Goal: Share content

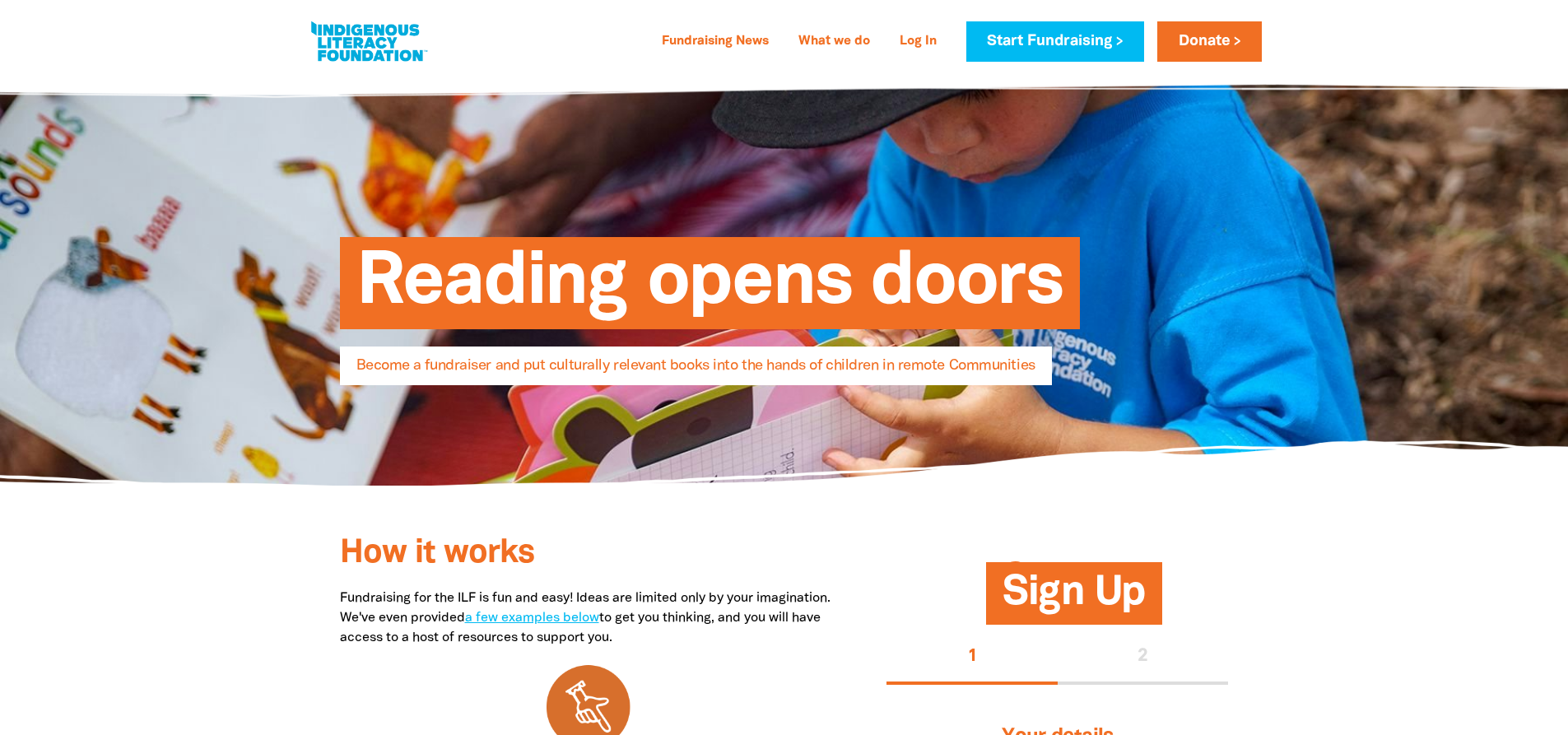
select select "AU"
drag, startPoint x: 1567, startPoint y: 61, endPoint x: 1556, endPoint y: 127, distance: 66.9
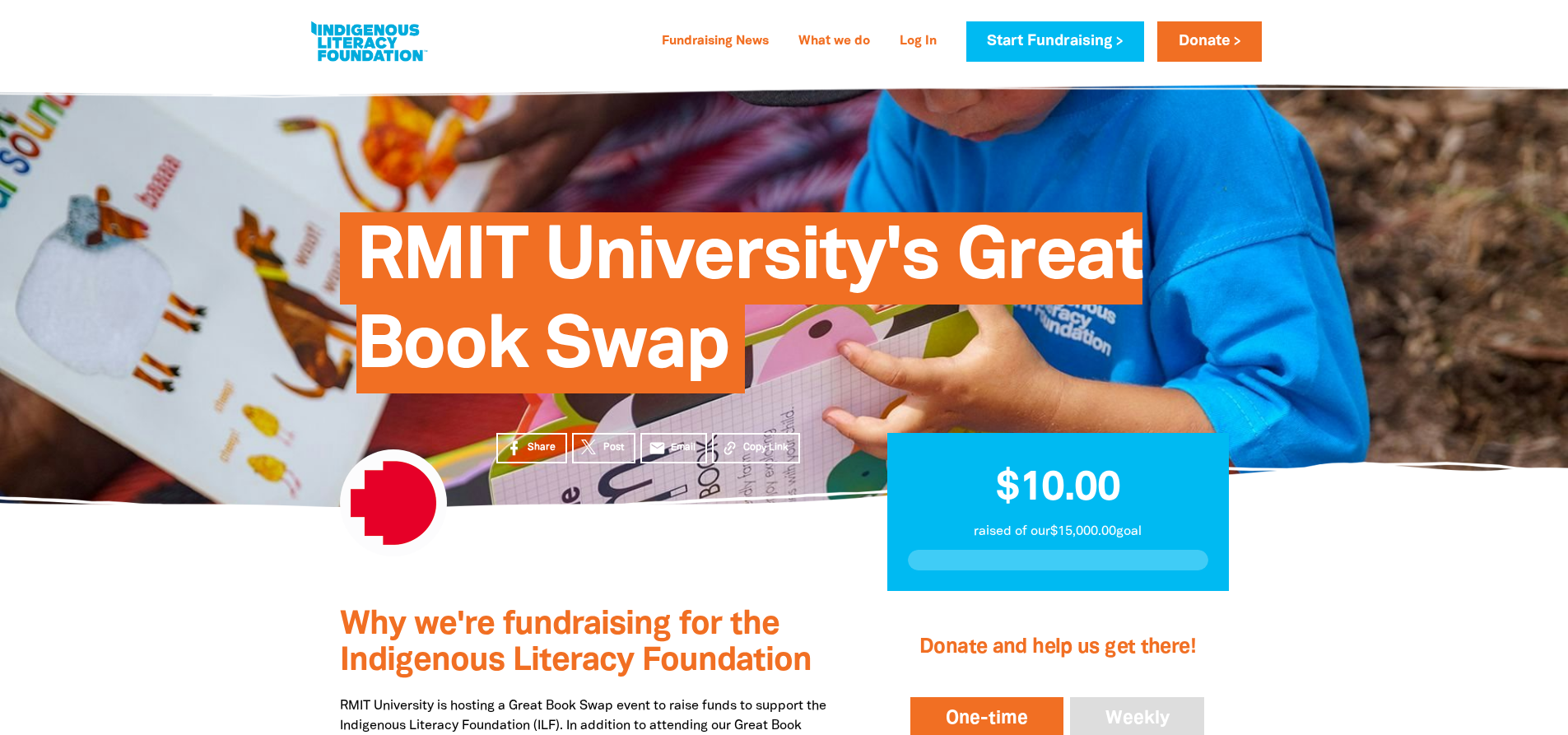
click at [831, 381] on h1 "RMIT University's Great Book Swap" at bounding box center [801, 302] width 889 height 178
click at [831, 379] on h1 "RMIT University's Great Book Swap" at bounding box center [801, 302] width 889 height 178
drag, startPoint x: 652, startPoint y: 244, endPoint x: 693, endPoint y: 197, distance: 62.4
drag, startPoint x: 693, startPoint y: 197, endPoint x: 275, endPoint y: 148, distance: 420.9
drag, startPoint x: 275, startPoint y: 148, endPoint x: 847, endPoint y: 224, distance: 577.0
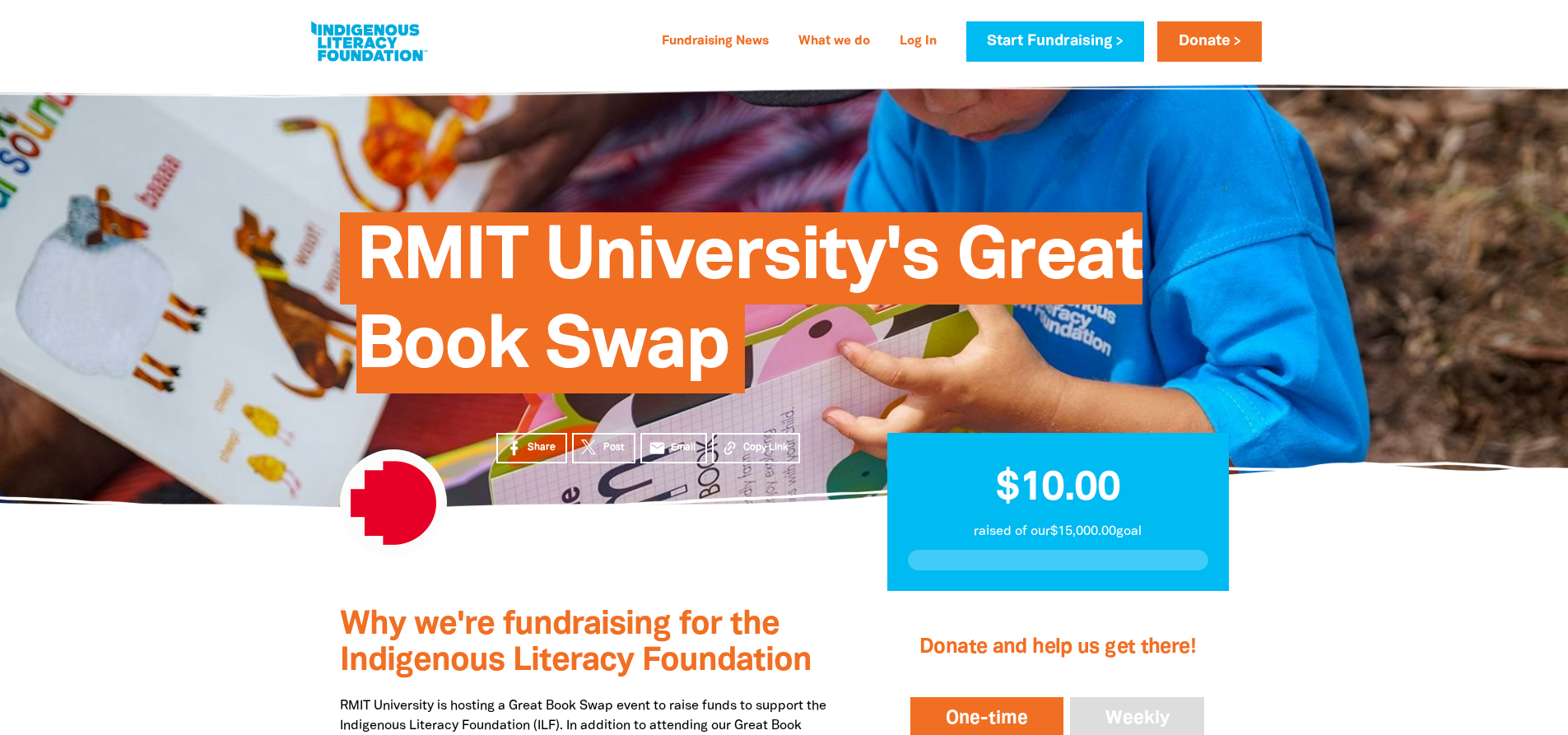
click at [847, 225] on span "RMIT University's Great Book Swap" at bounding box center [749, 310] width 786 height 169
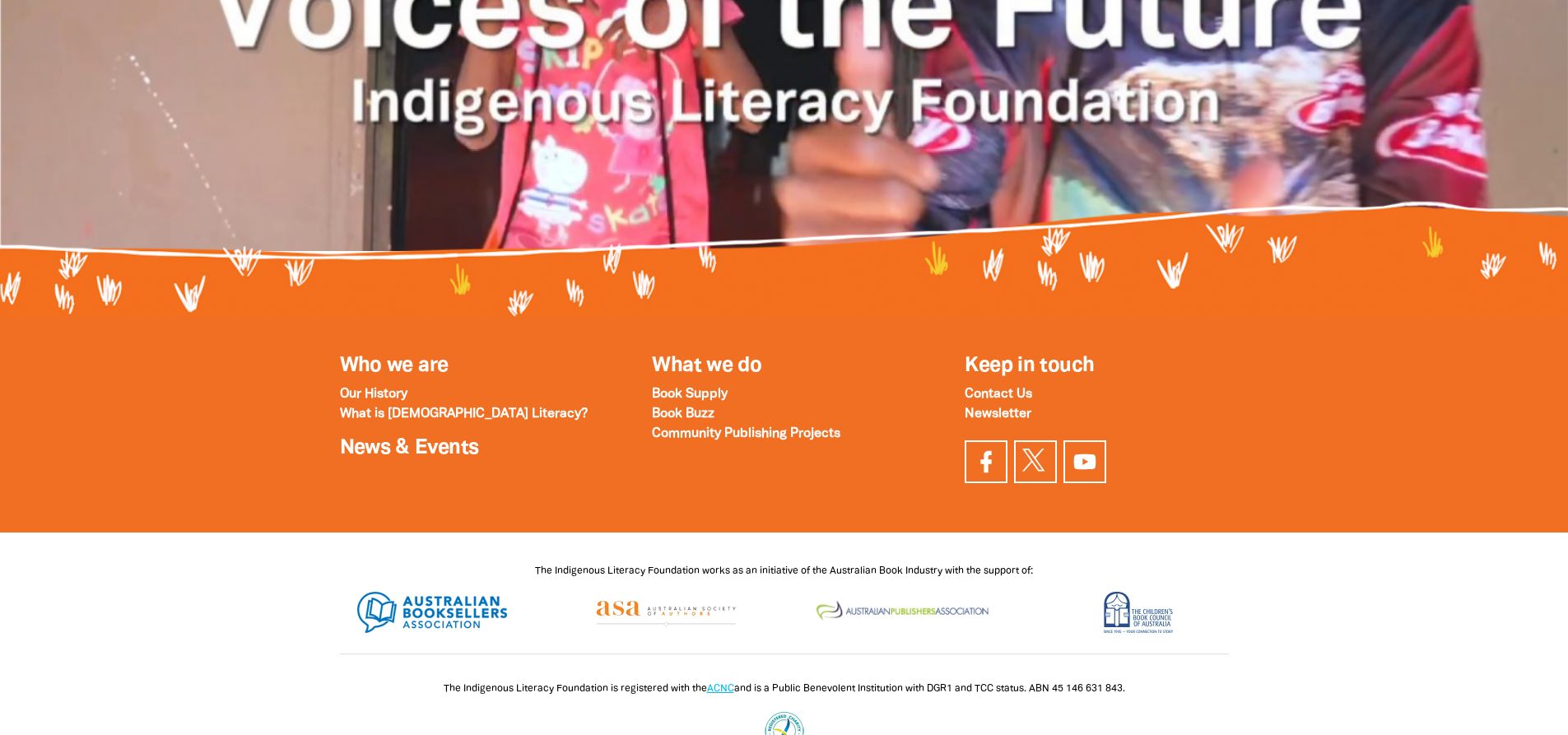
scroll to position [1847, 0]
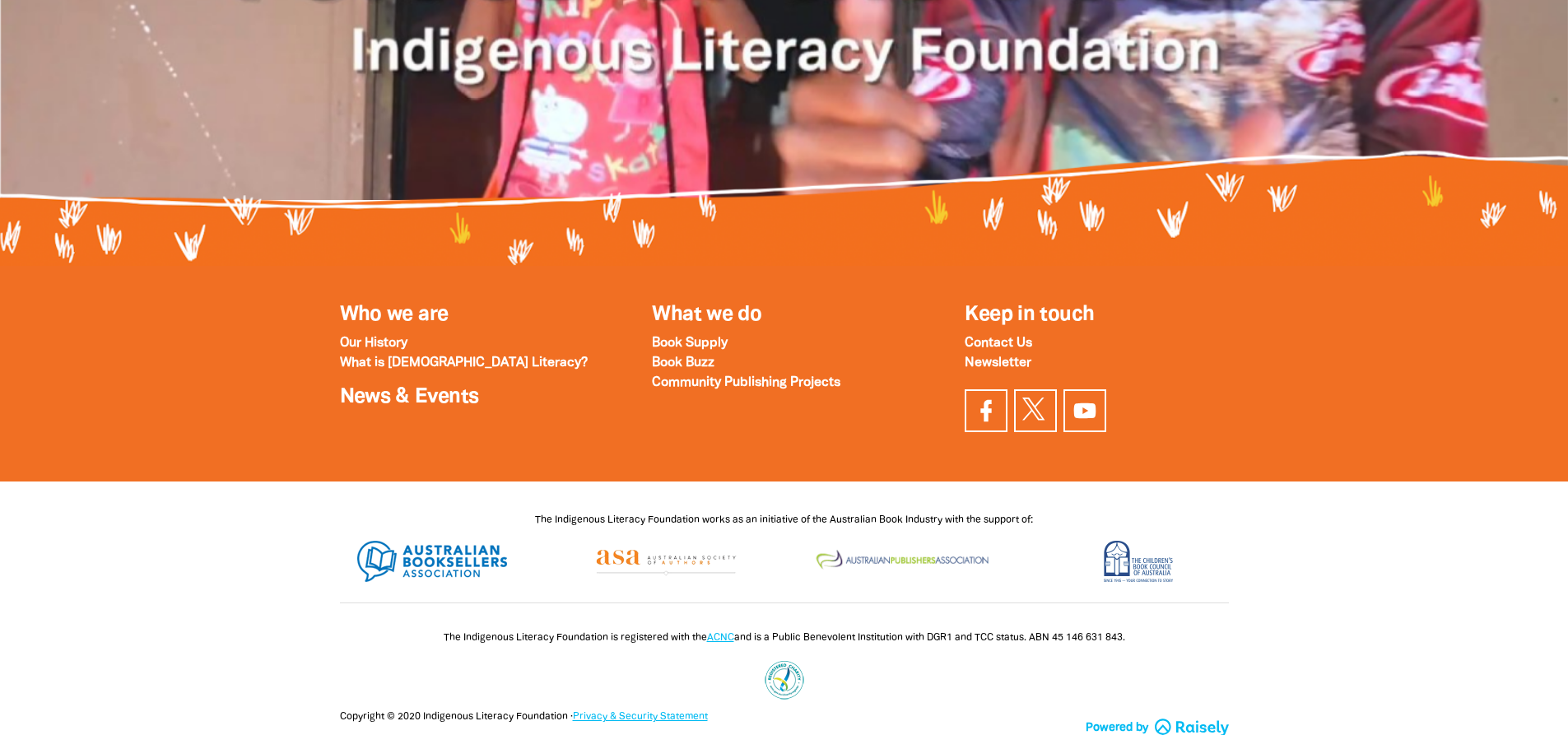
click at [982, 399] on icon at bounding box center [986, 409] width 10 height 22
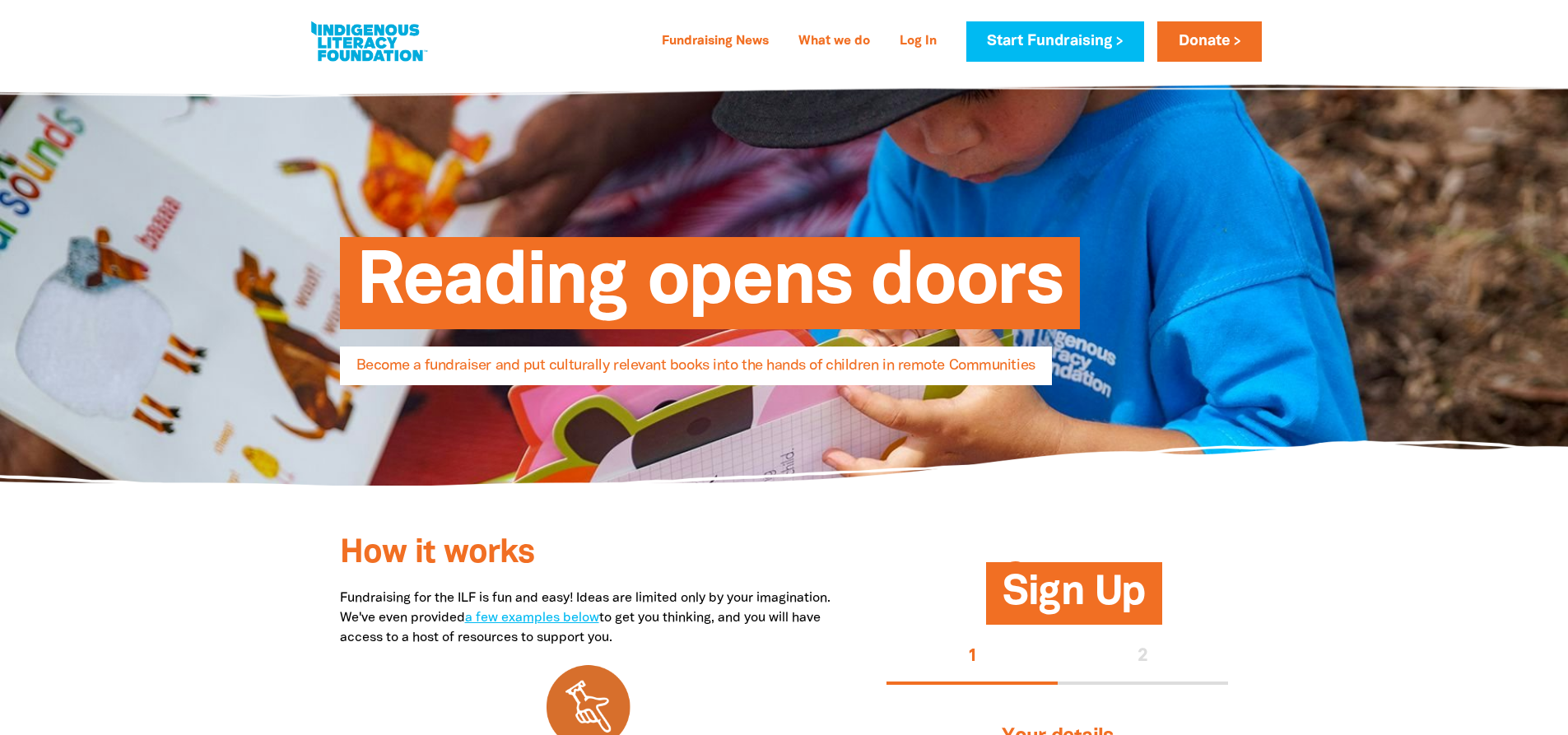
select select "AU"
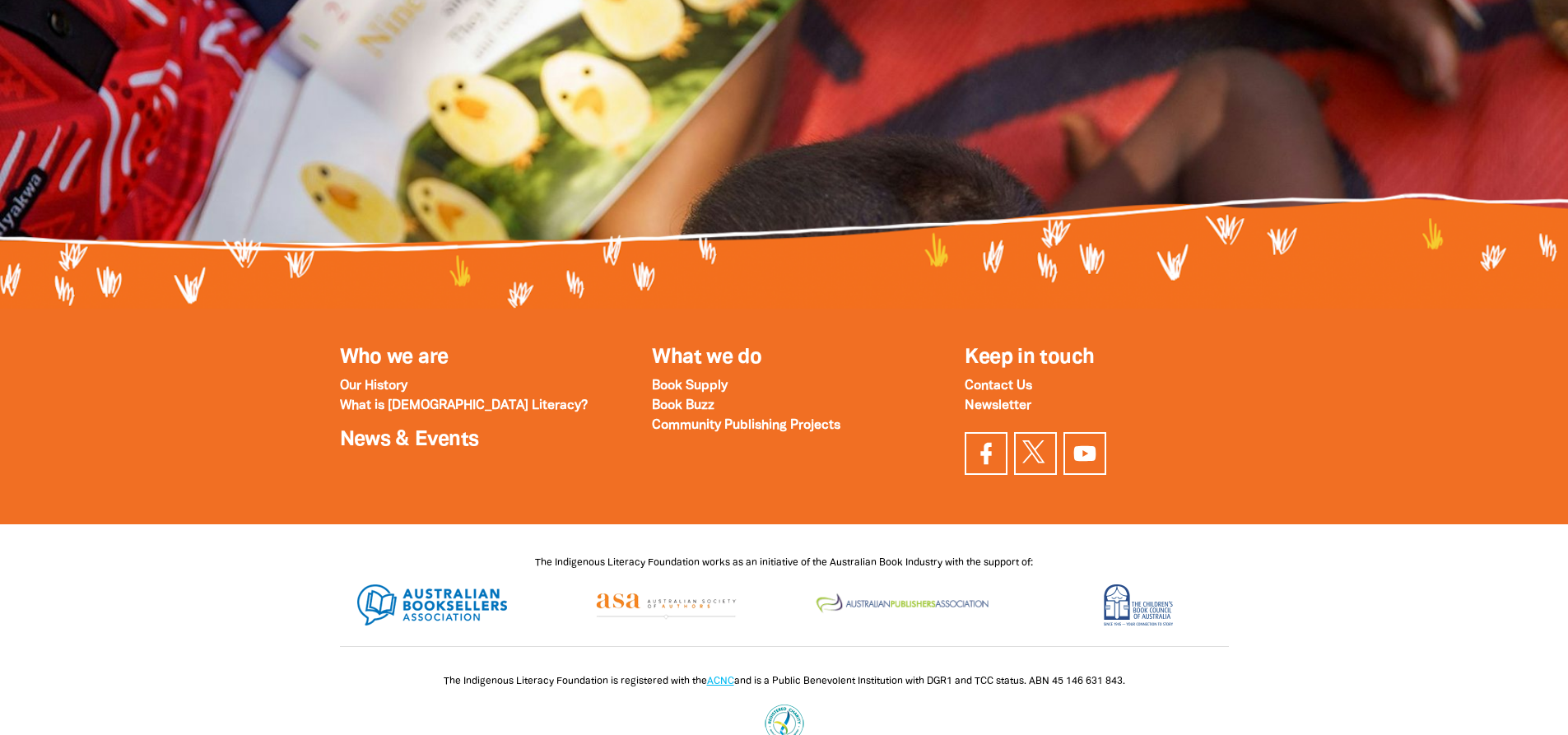
scroll to position [4751, 0]
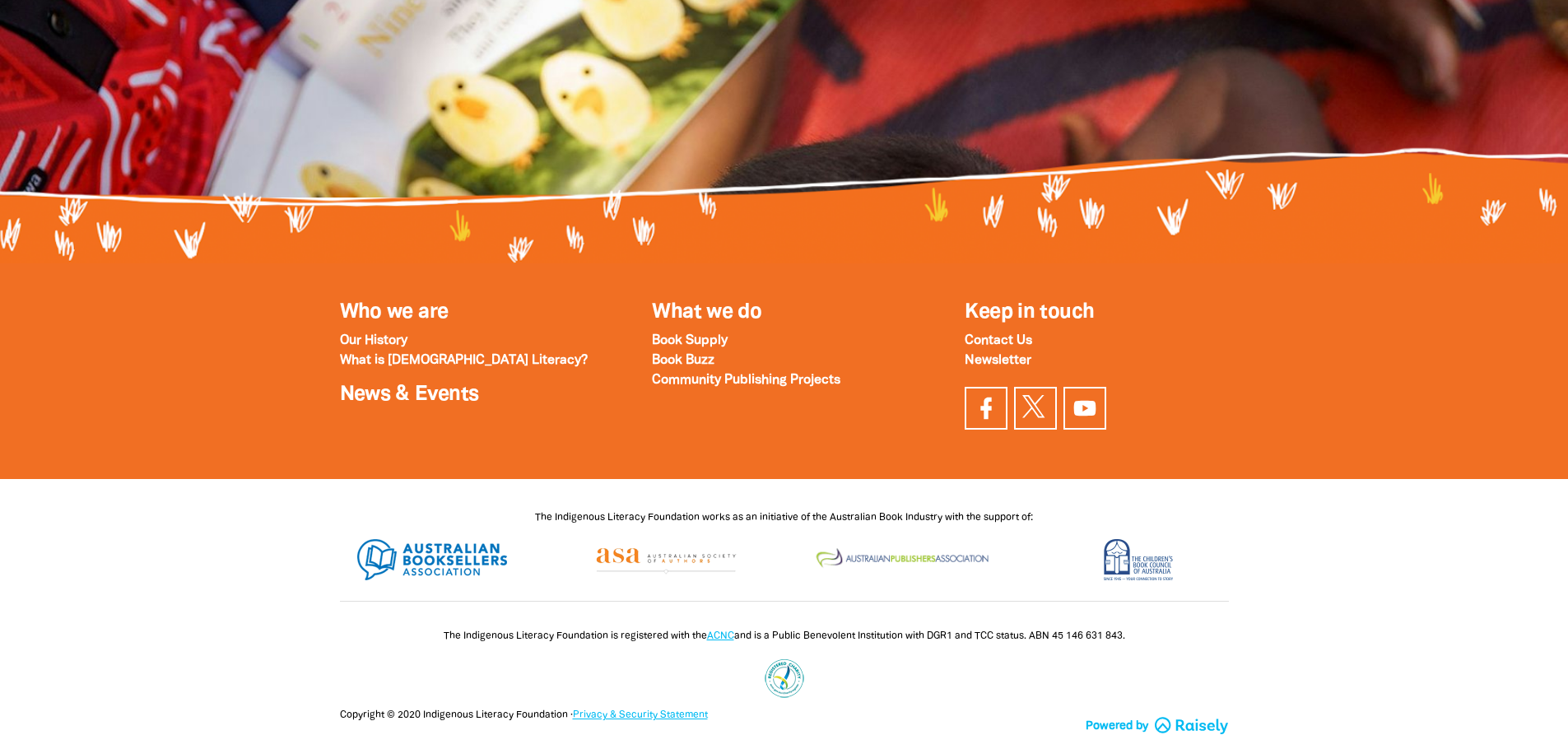
click at [984, 413] on icon at bounding box center [987, 408] width 27 height 27
